Goal: Information Seeking & Learning: Check status

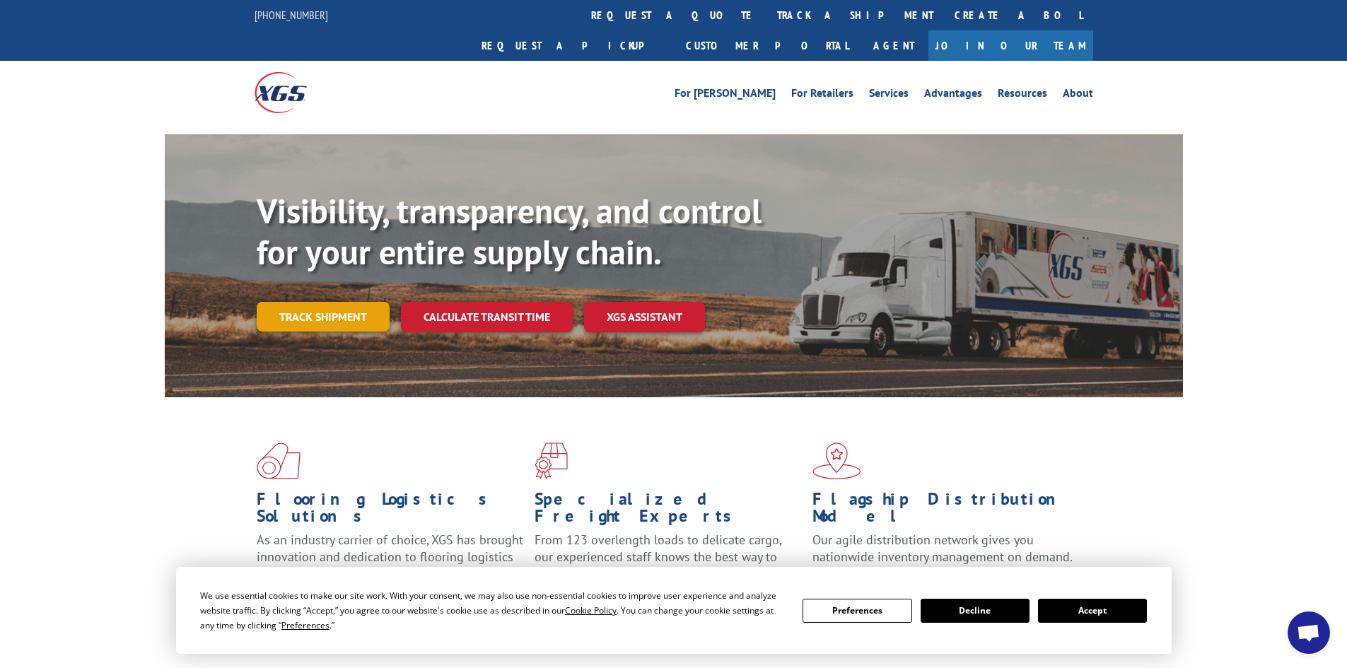
click at [326, 302] on link "Track shipment" at bounding box center [323, 317] width 133 height 30
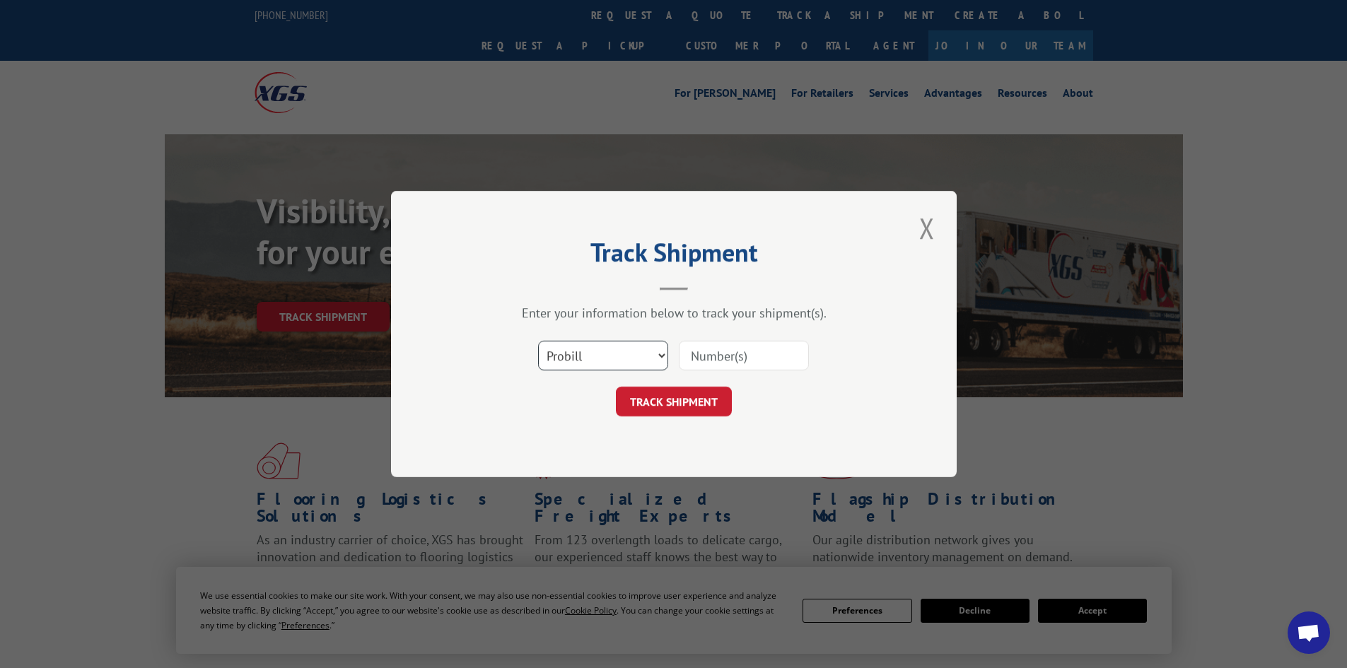
click at [607, 350] on select "Select category... Probill BOL PO" at bounding box center [603, 356] width 130 height 30
select select "bol"
click at [538, 341] on select "Select category... Probill BOL PO" at bounding box center [603, 356] width 130 height 30
click at [776, 357] on input at bounding box center [744, 356] width 130 height 30
paste input "6200031570"
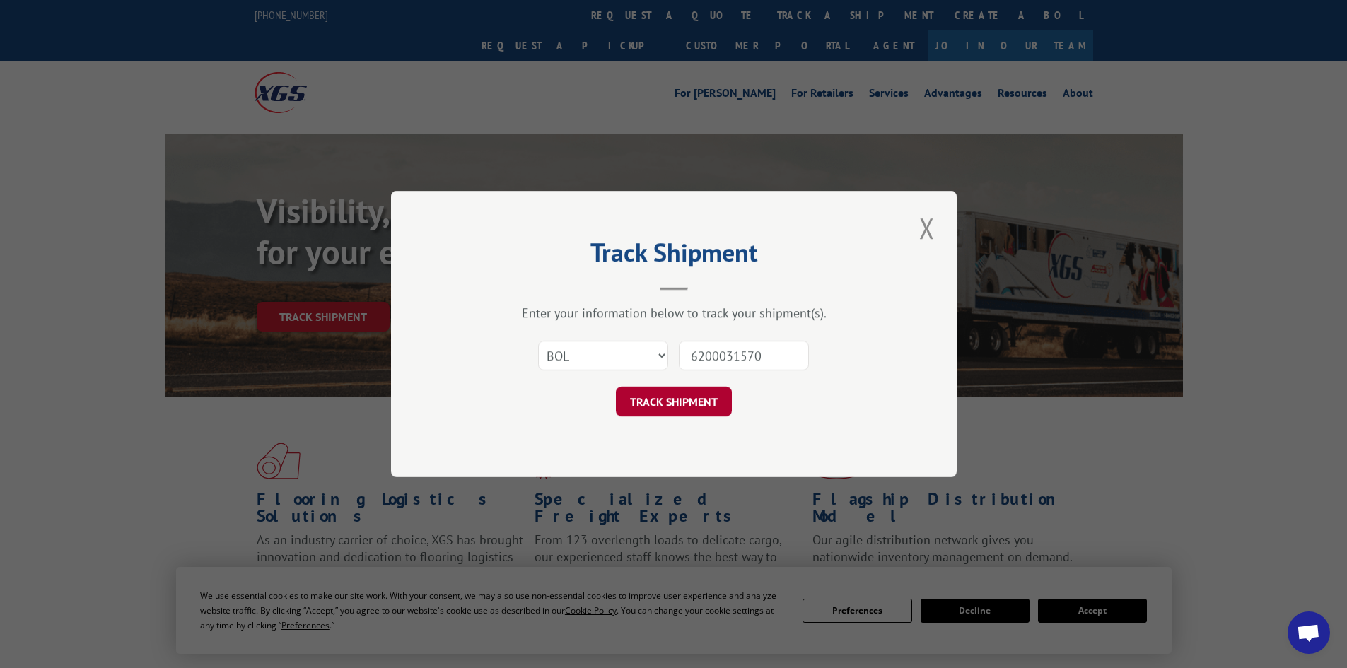
type input "6200031570"
click at [694, 409] on button "TRACK SHIPMENT" at bounding box center [674, 402] width 116 height 30
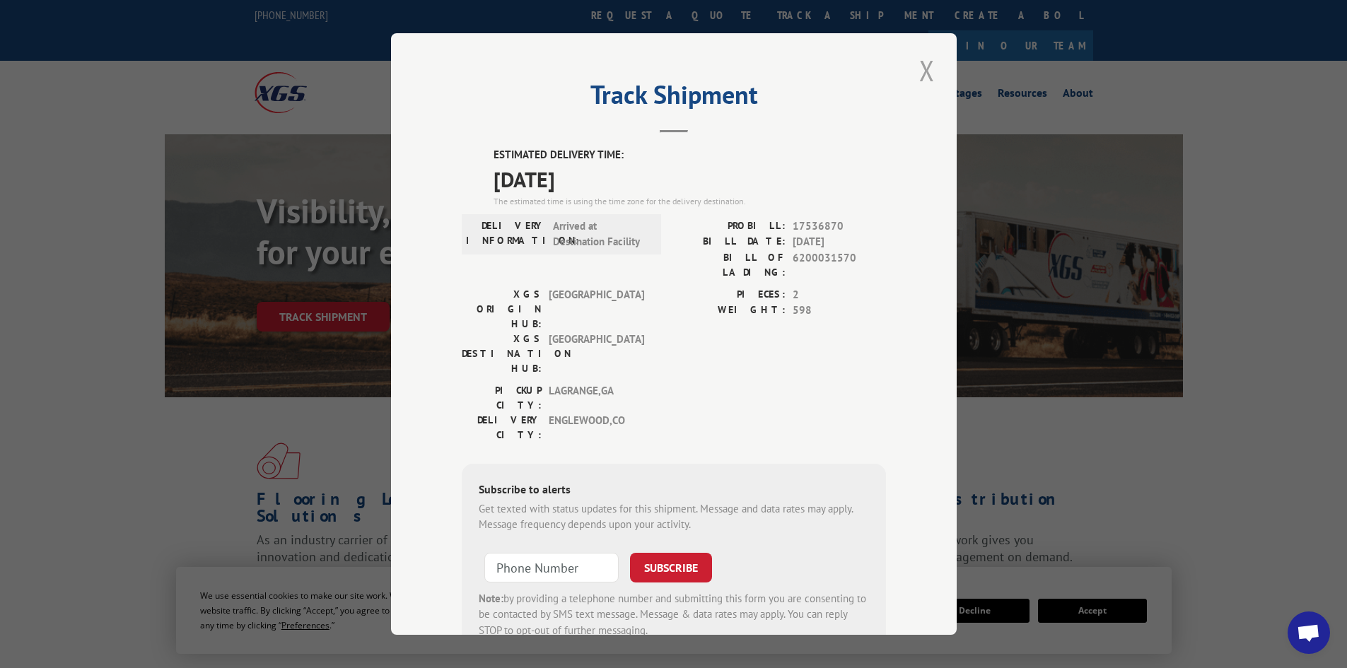
click at [923, 66] on button "Close modal" at bounding box center [927, 70] width 24 height 39
